Goal: Transaction & Acquisition: Purchase product/service

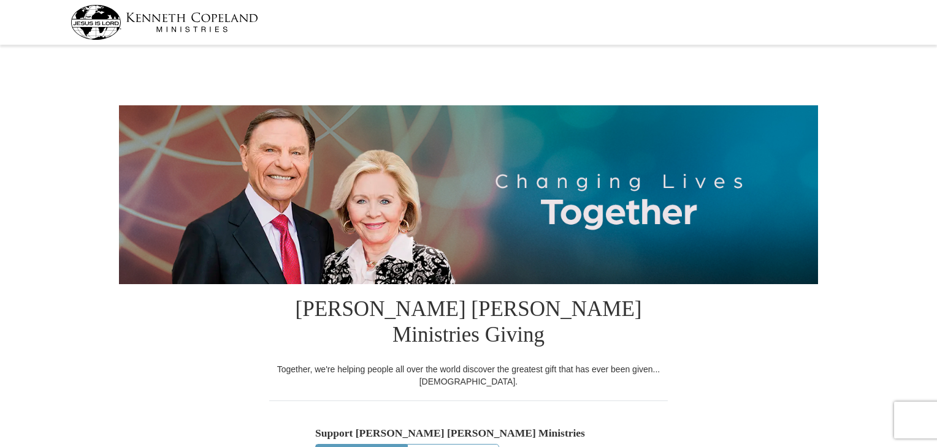
select select "[GEOGRAPHIC_DATA]"
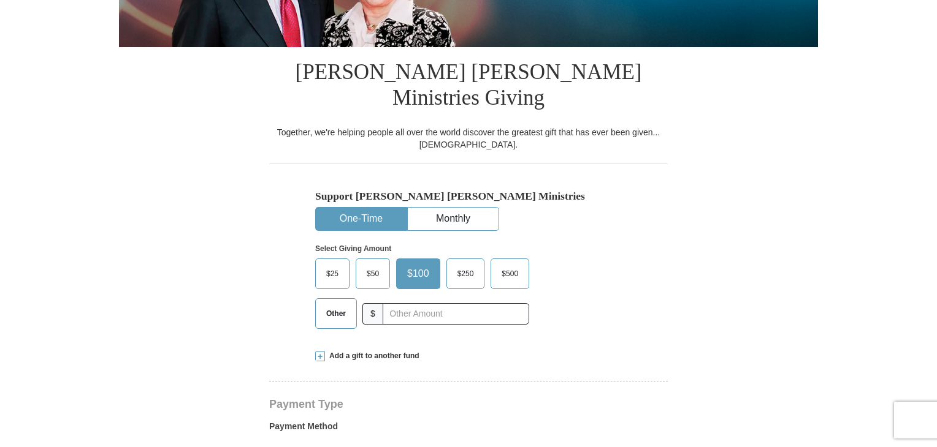
scroll to position [249, 0]
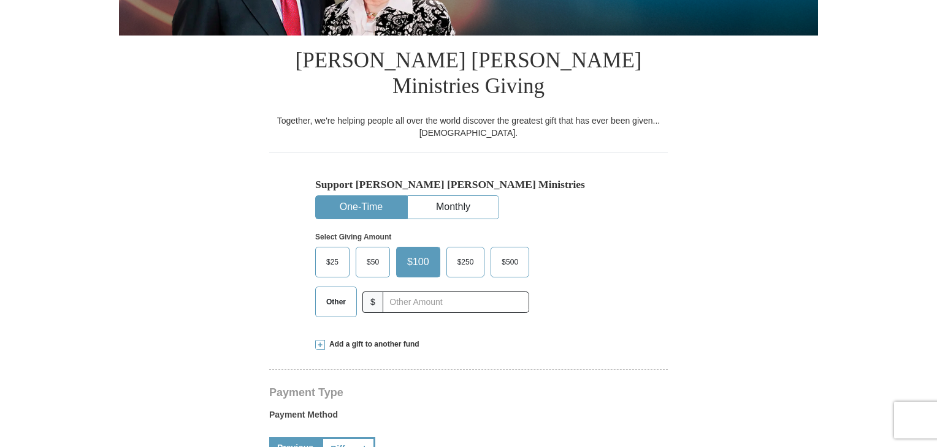
drag, startPoint x: 941, startPoint y: 64, endPoint x: 938, endPoint y: 158, distance: 93.8
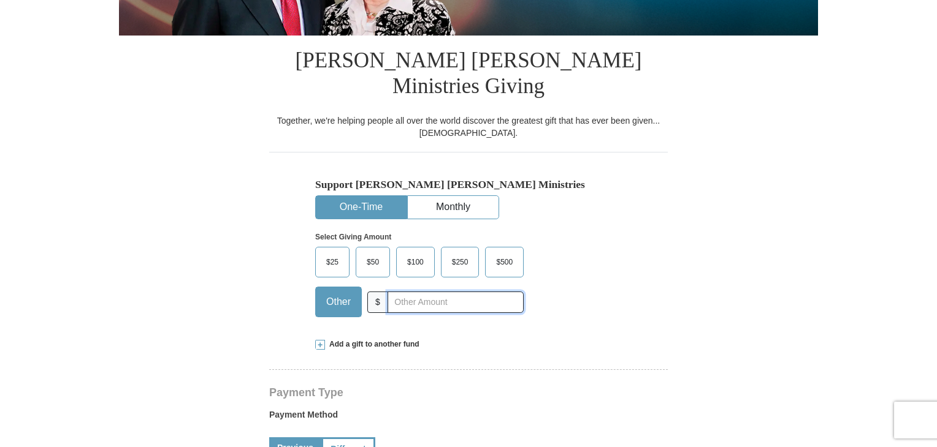
click at [399, 292] on input "text" at bounding box center [455, 302] width 136 height 21
type input "10"
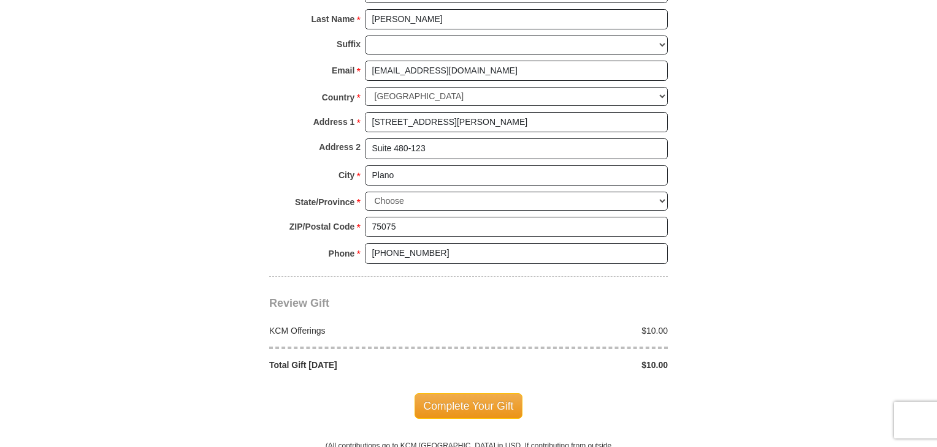
scroll to position [847, 0]
